Goal: Task Accomplishment & Management: Manage account settings

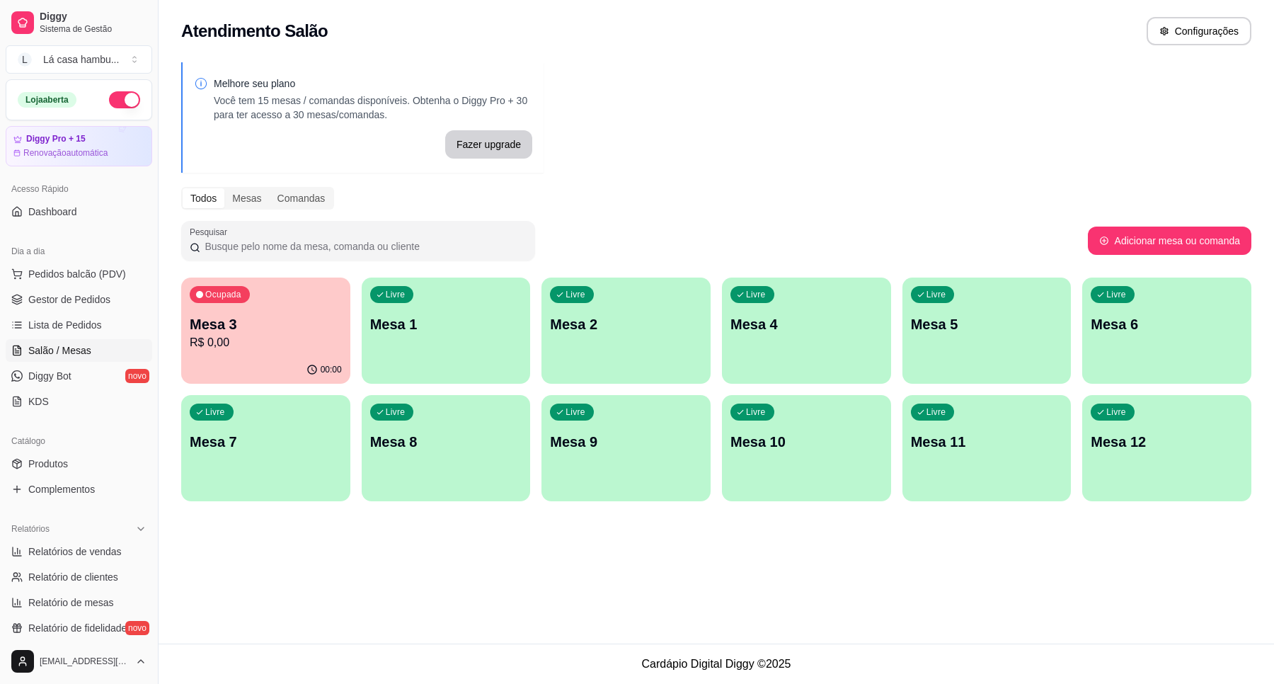
click at [345, 338] on div "Ocupada Mesa 3 R$ 0,00" at bounding box center [265, 316] width 169 height 79
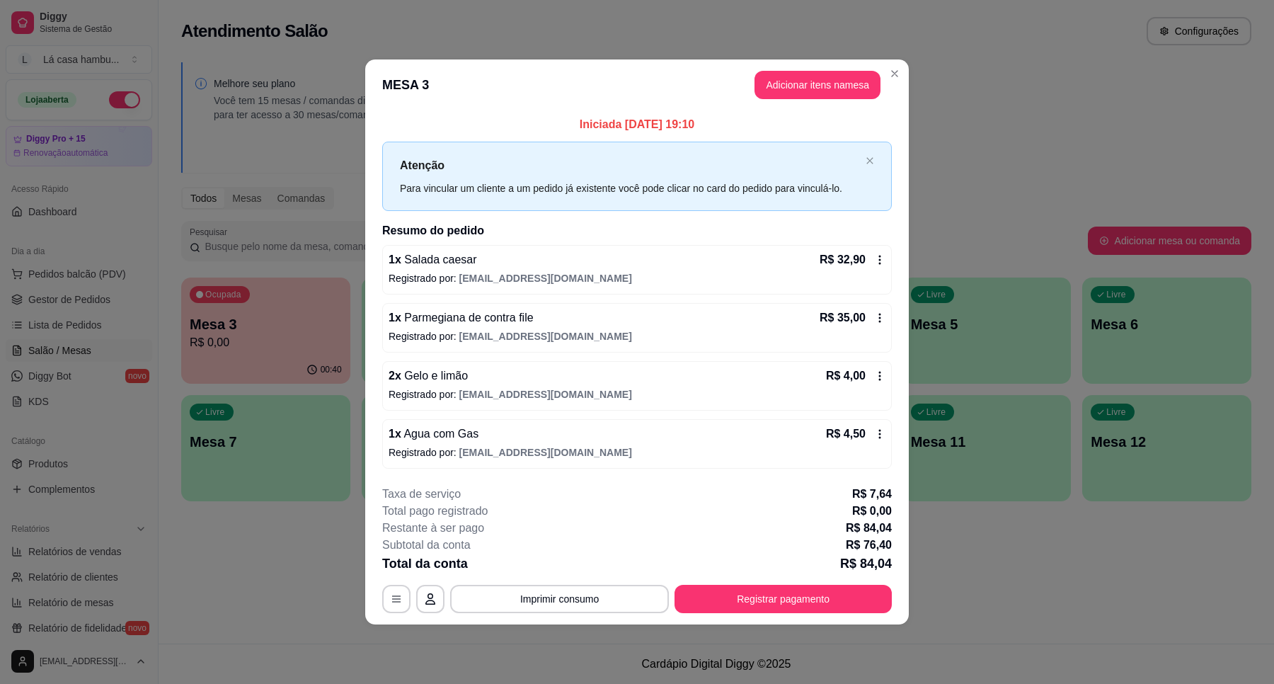
click at [603, 616] on footer "**********" at bounding box center [636, 549] width 543 height 150
click at [603, 594] on button "Imprimir consumo" at bounding box center [559, 599] width 219 height 28
click at [585, 552] on div "Escolha a impressora IMPRESSORA" at bounding box center [563, 557] width 117 height 48
click at [581, 571] on button "IMPRESSORA" at bounding box center [563, 566] width 99 height 22
click at [777, 582] on div "**********" at bounding box center [636, 548] width 509 height 127
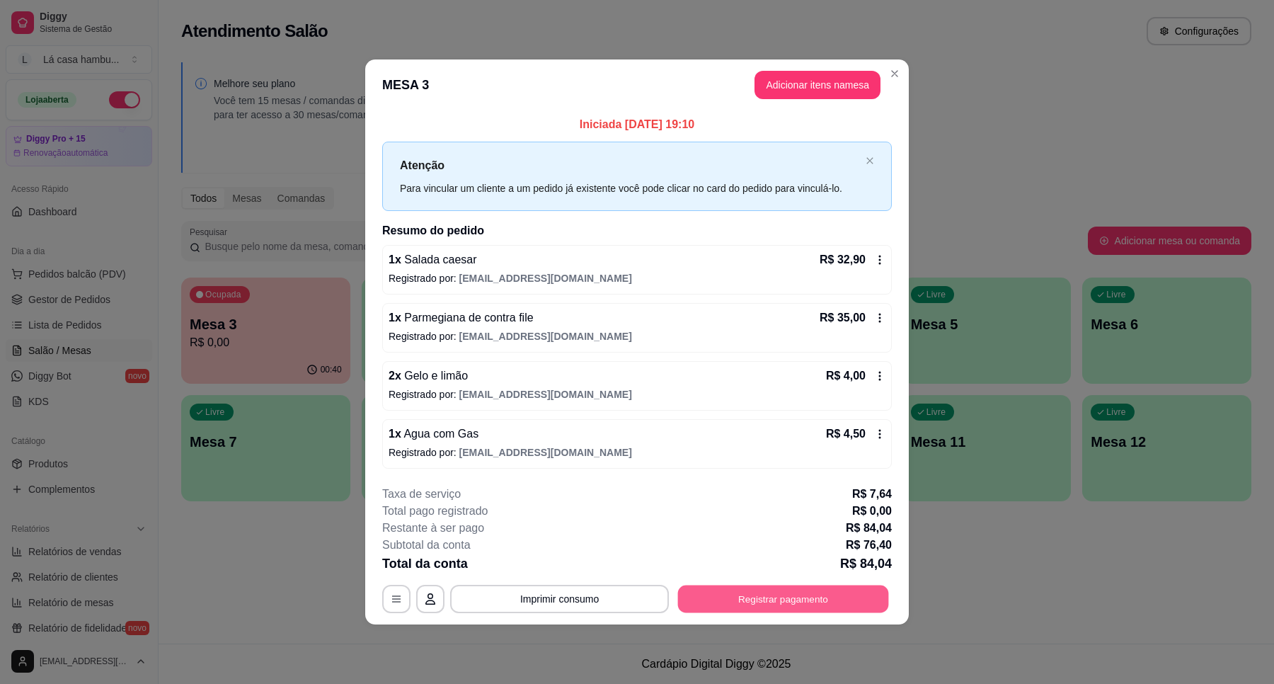
click at [771, 599] on button "Registrar pagamento" at bounding box center [783, 599] width 211 height 28
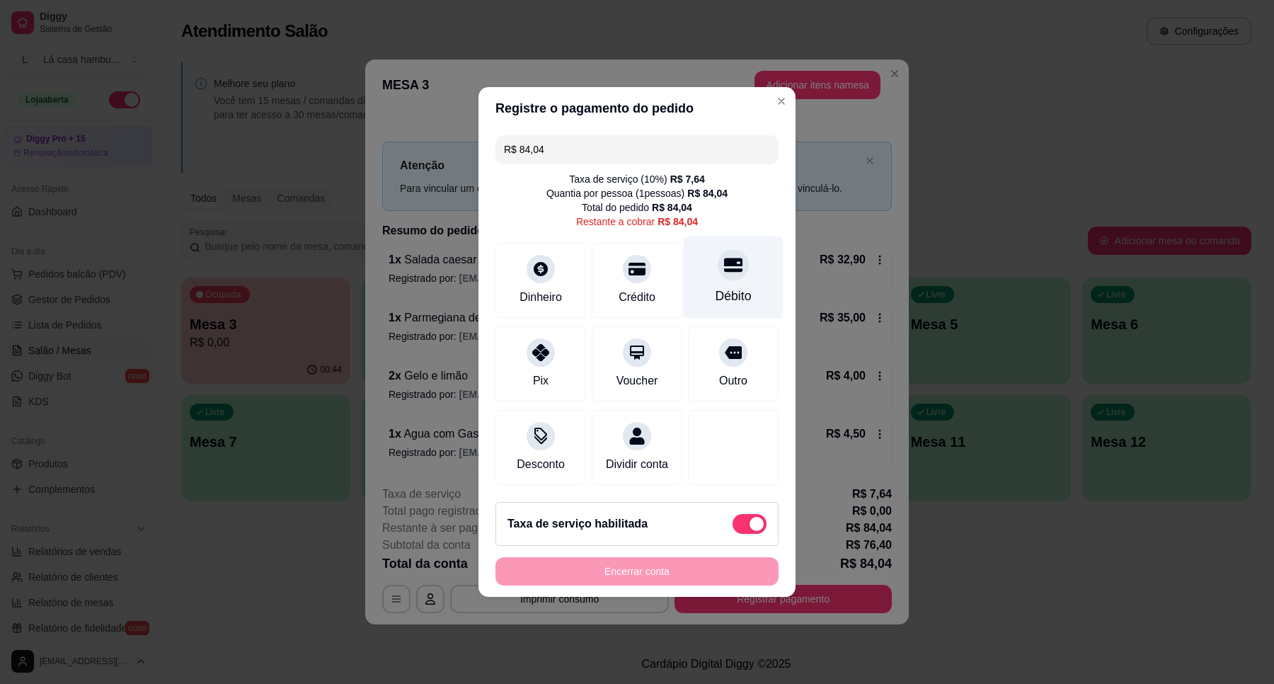
click at [717, 272] on div "Débito" at bounding box center [734, 277] width 100 height 83
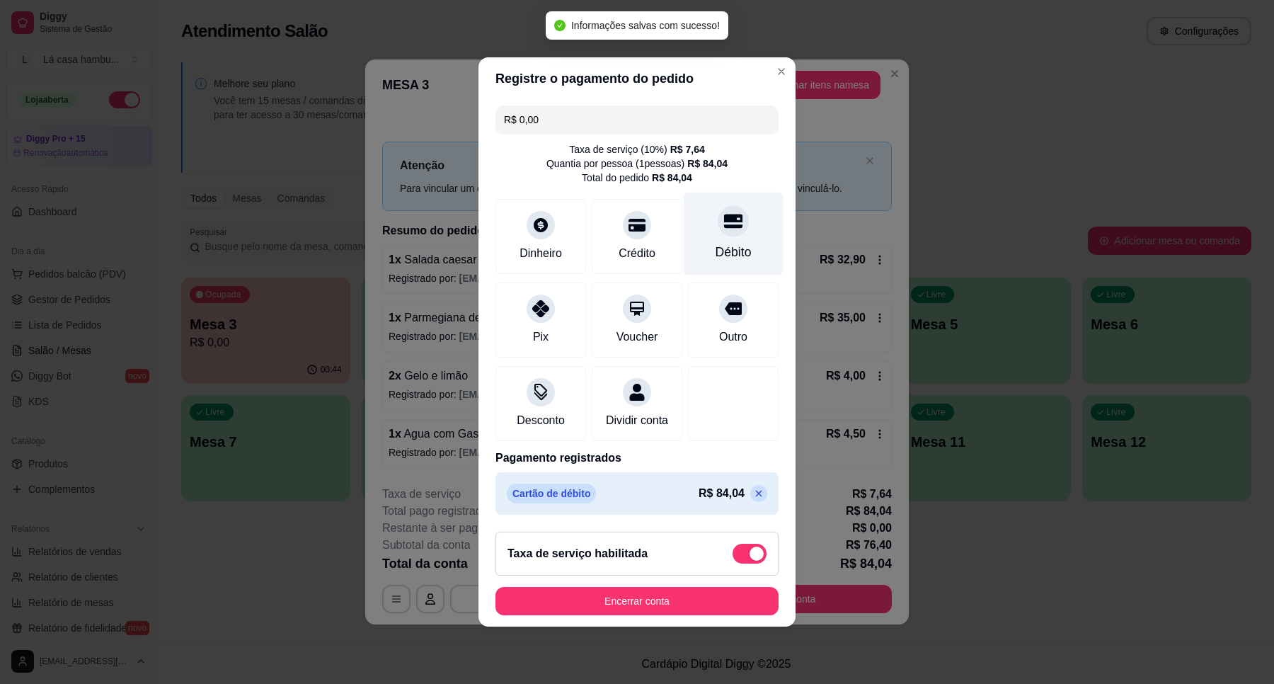
type input "R$ 0,00"
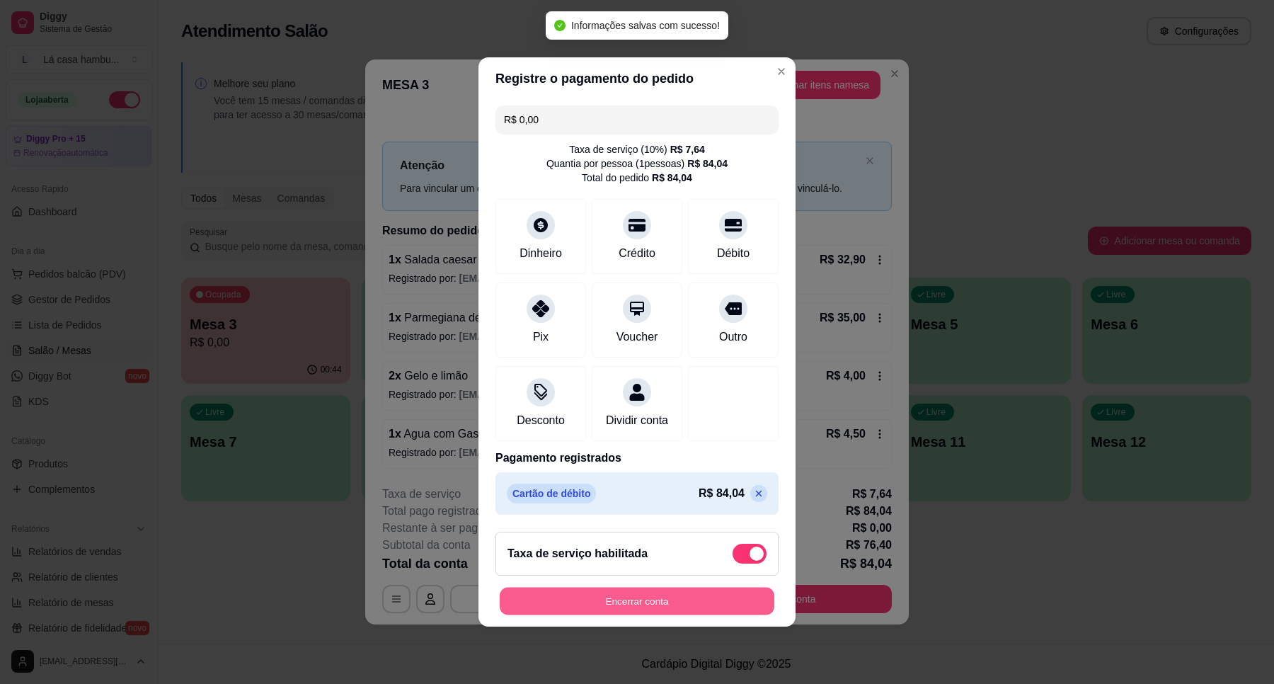
click at [709, 605] on button "Encerrar conta" at bounding box center [637, 601] width 275 height 28
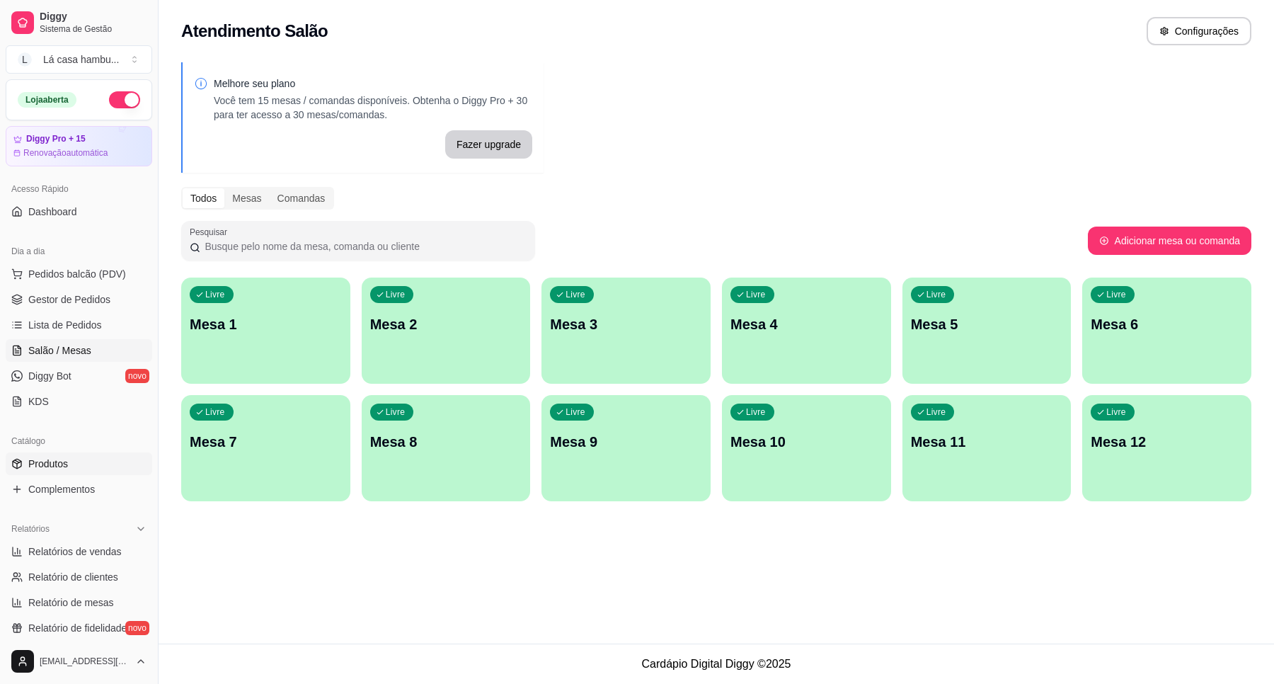
click at [50, 464] on span "Produtos" at bounding box center [48, 463] width 40 height 14
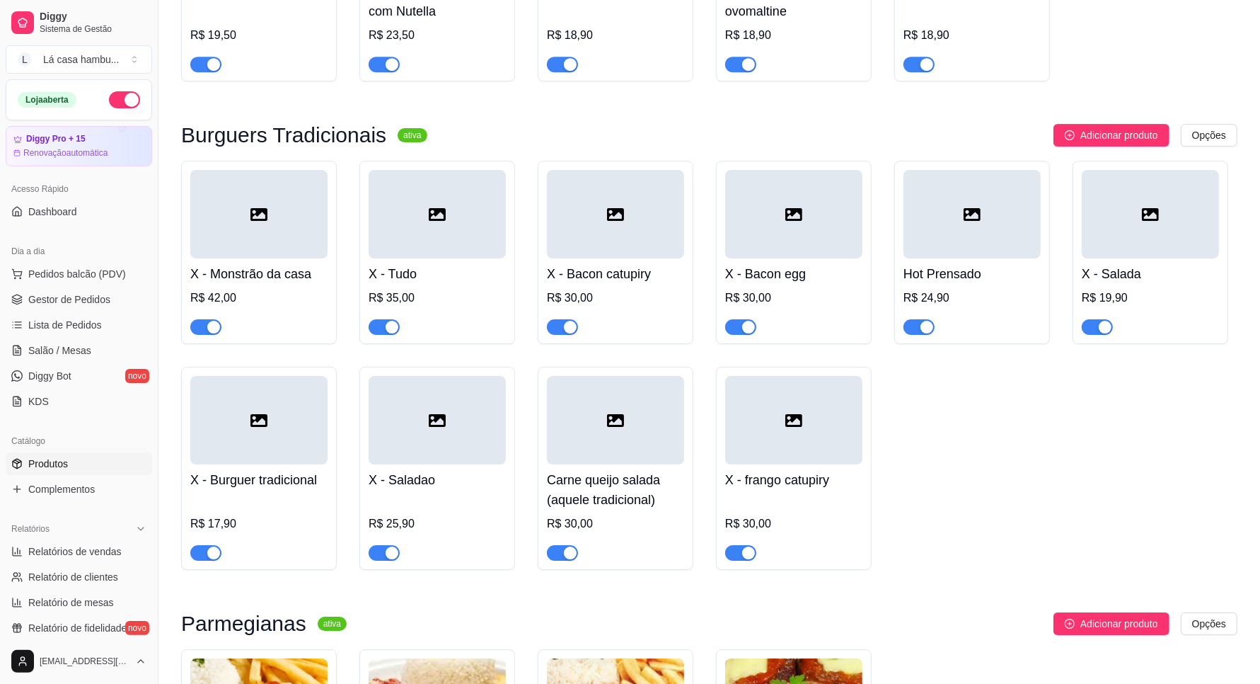
scroll to position [4312, 0]
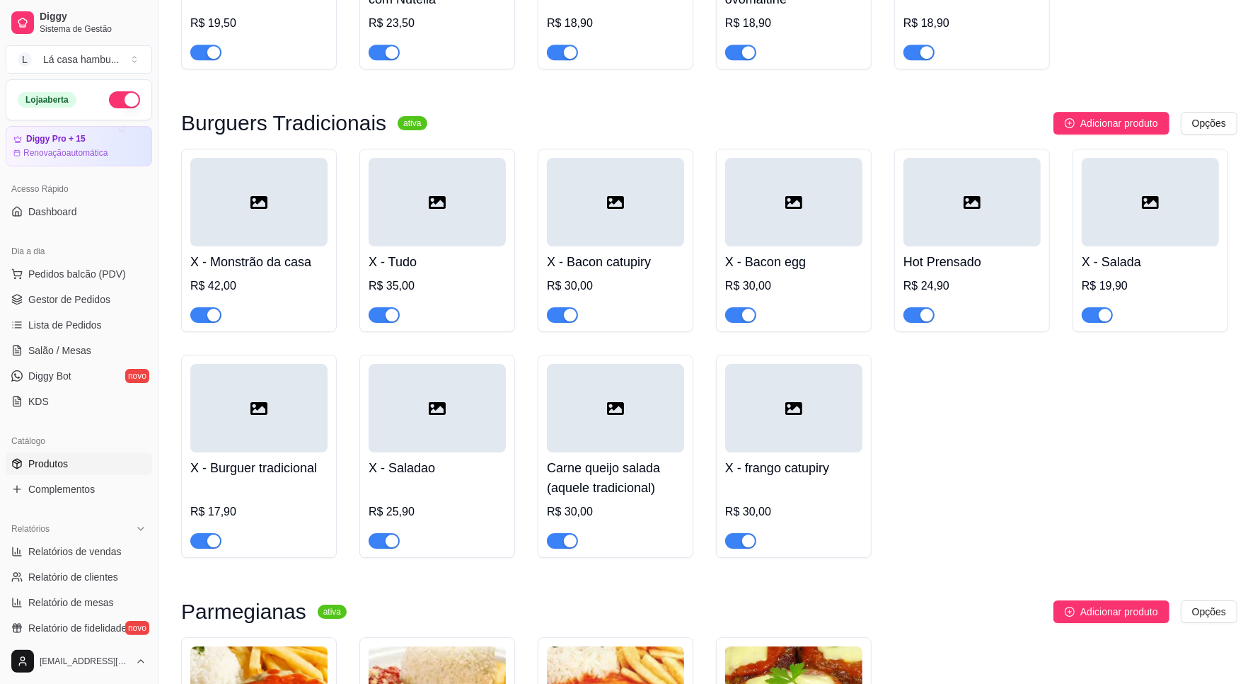
click at [1023, 219] on div at bounding box center [972, 202] width 137 height 88
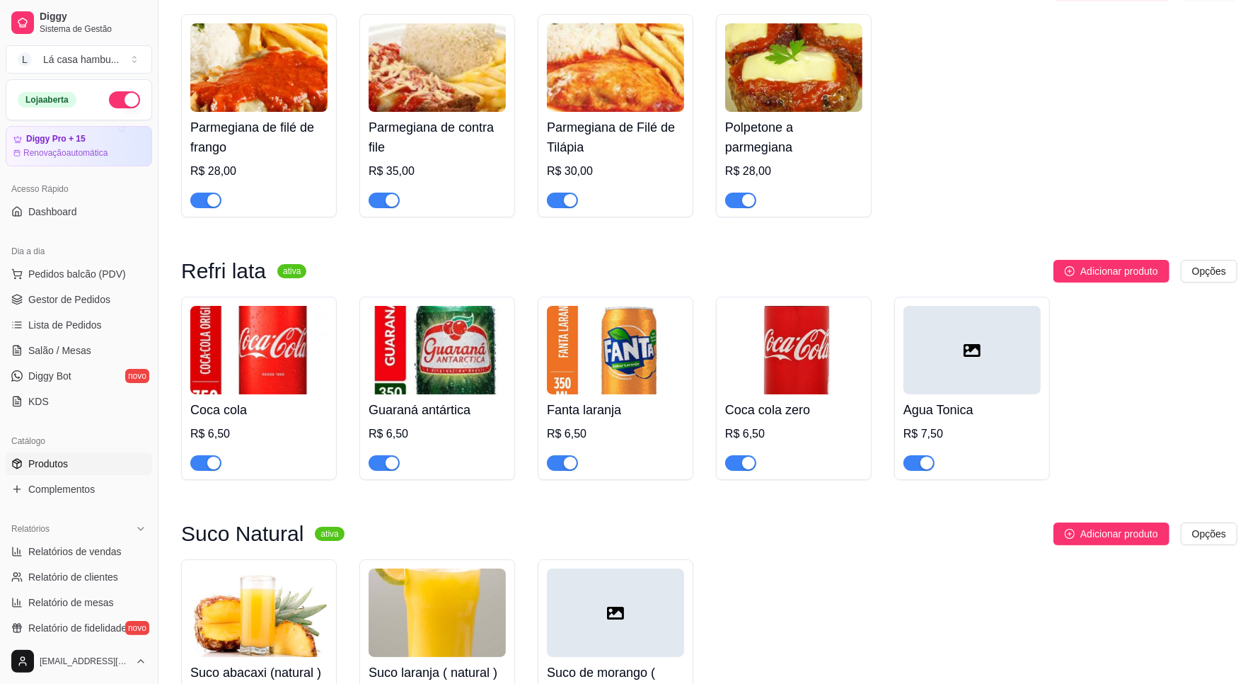
scroll to position [5550, 0]
